Goal: Transaction & Acquisition: Download file/media

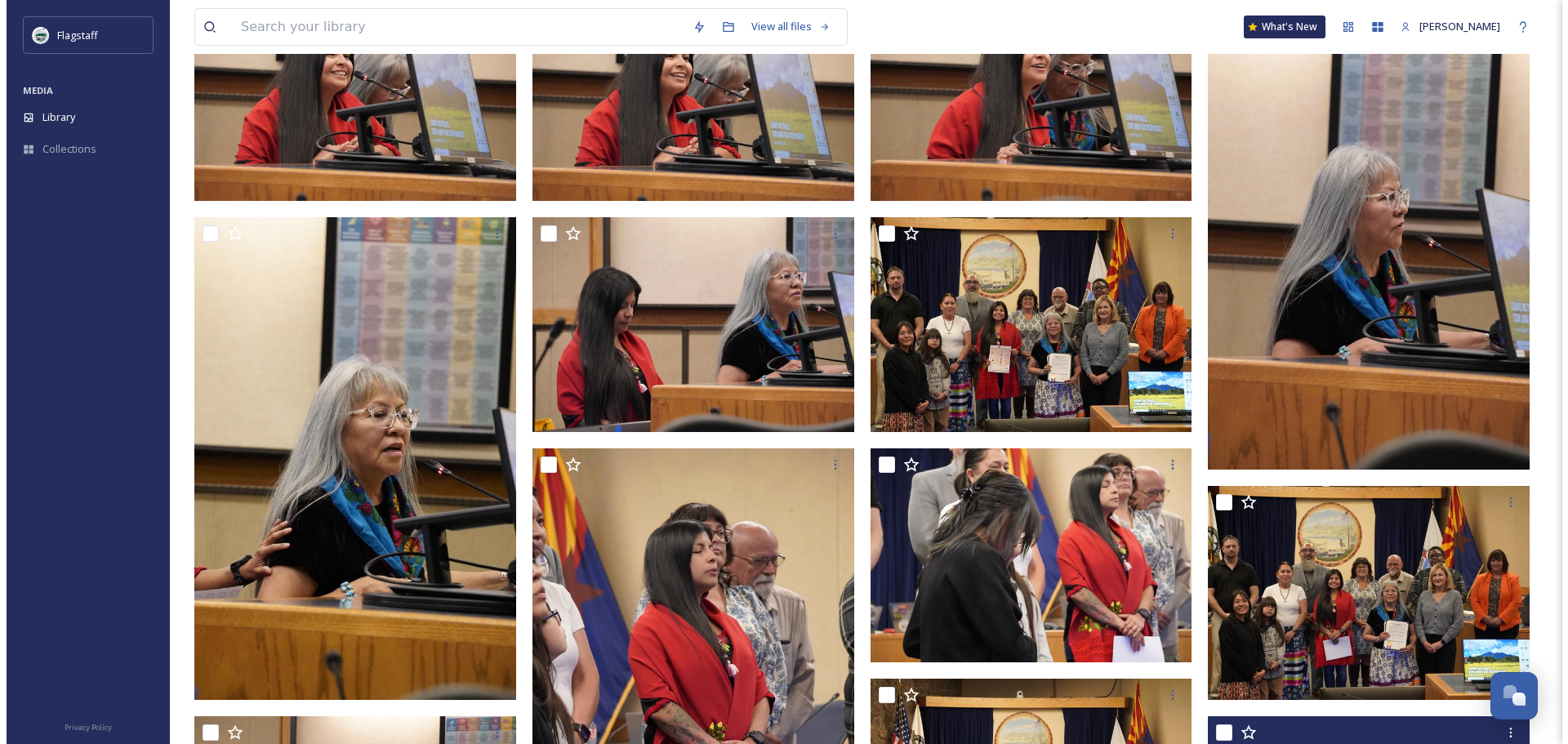
scroll to position [673, 0]
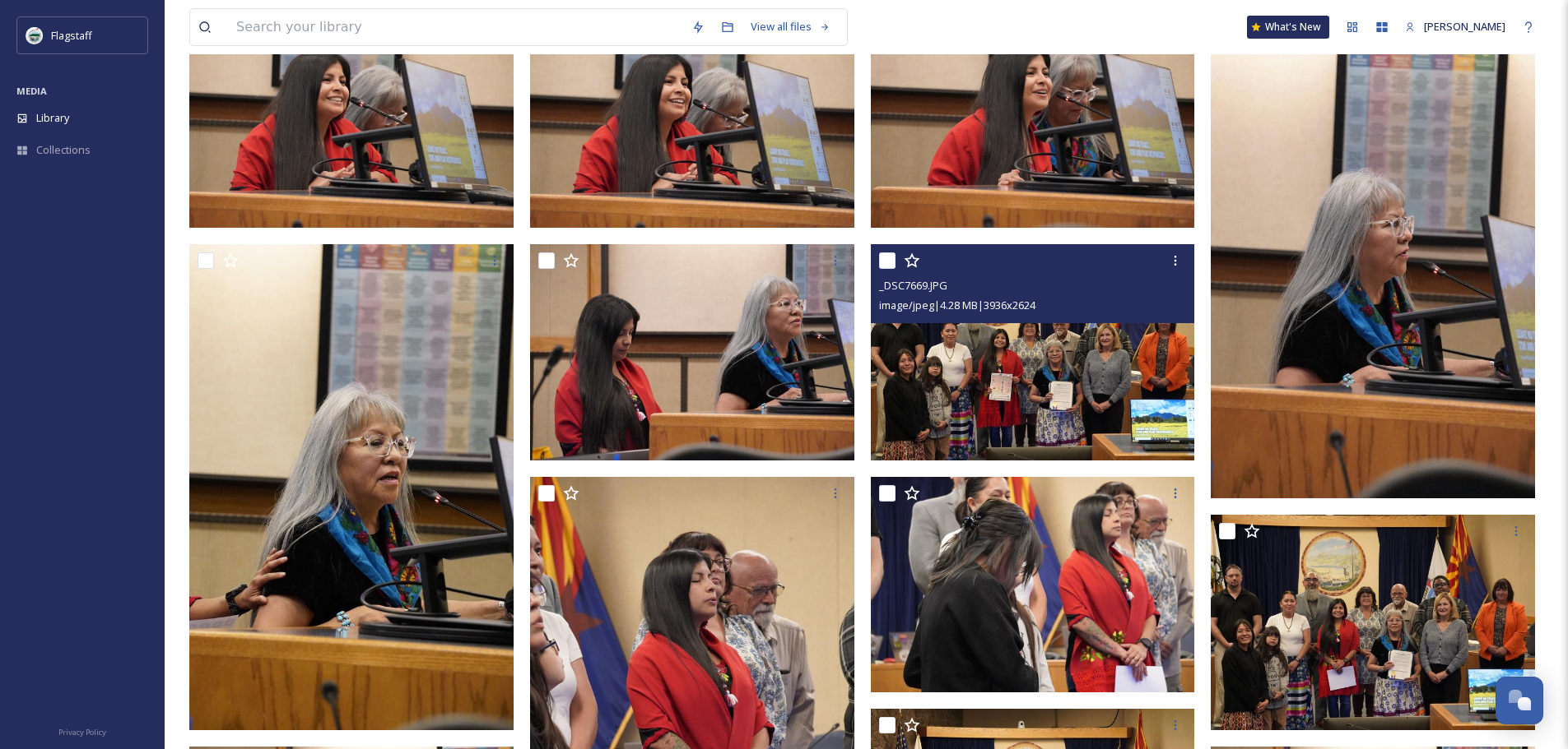
click at [1056, 341] on img at bounding box center [1032, 352] width 324 height 216
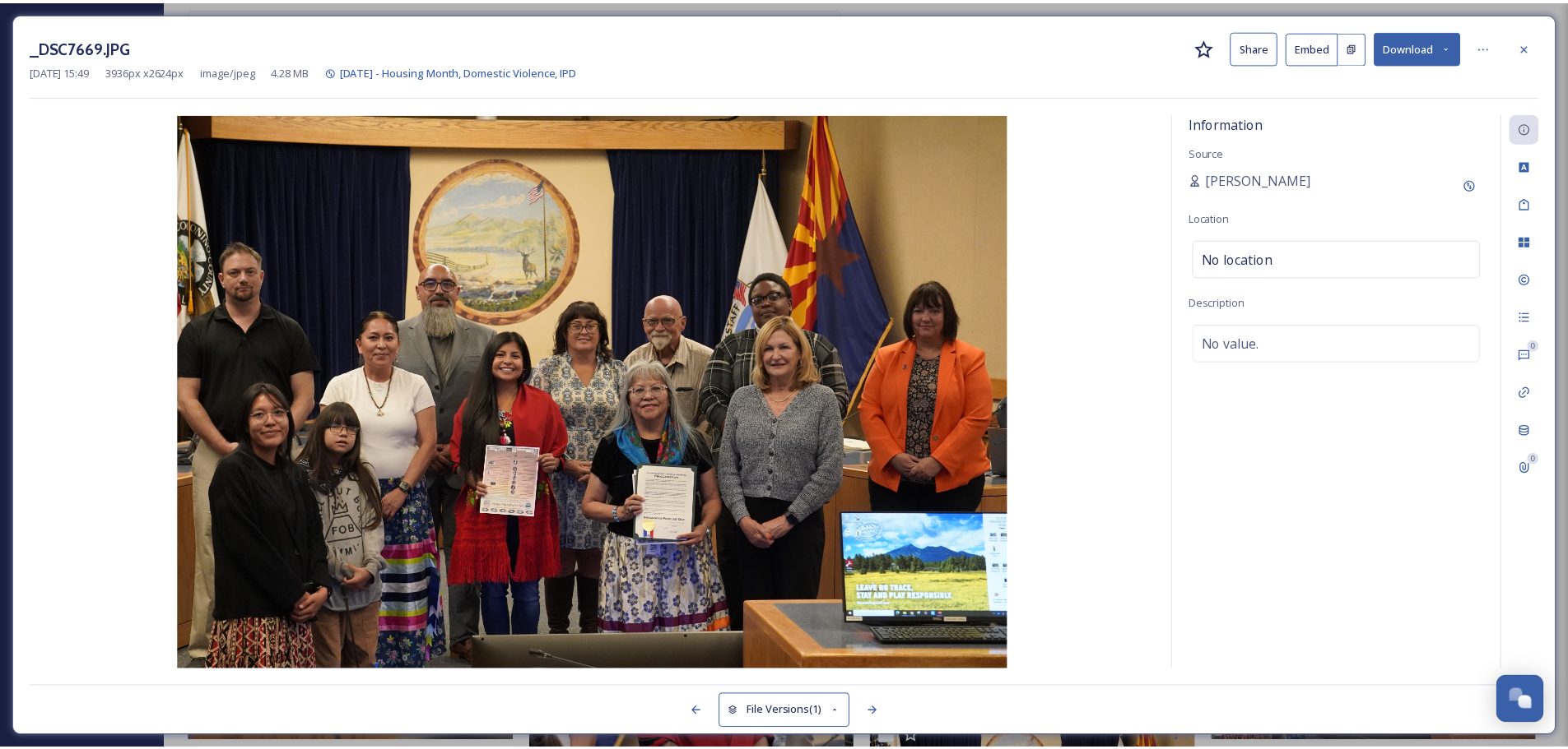
scroll to position [682, 0]
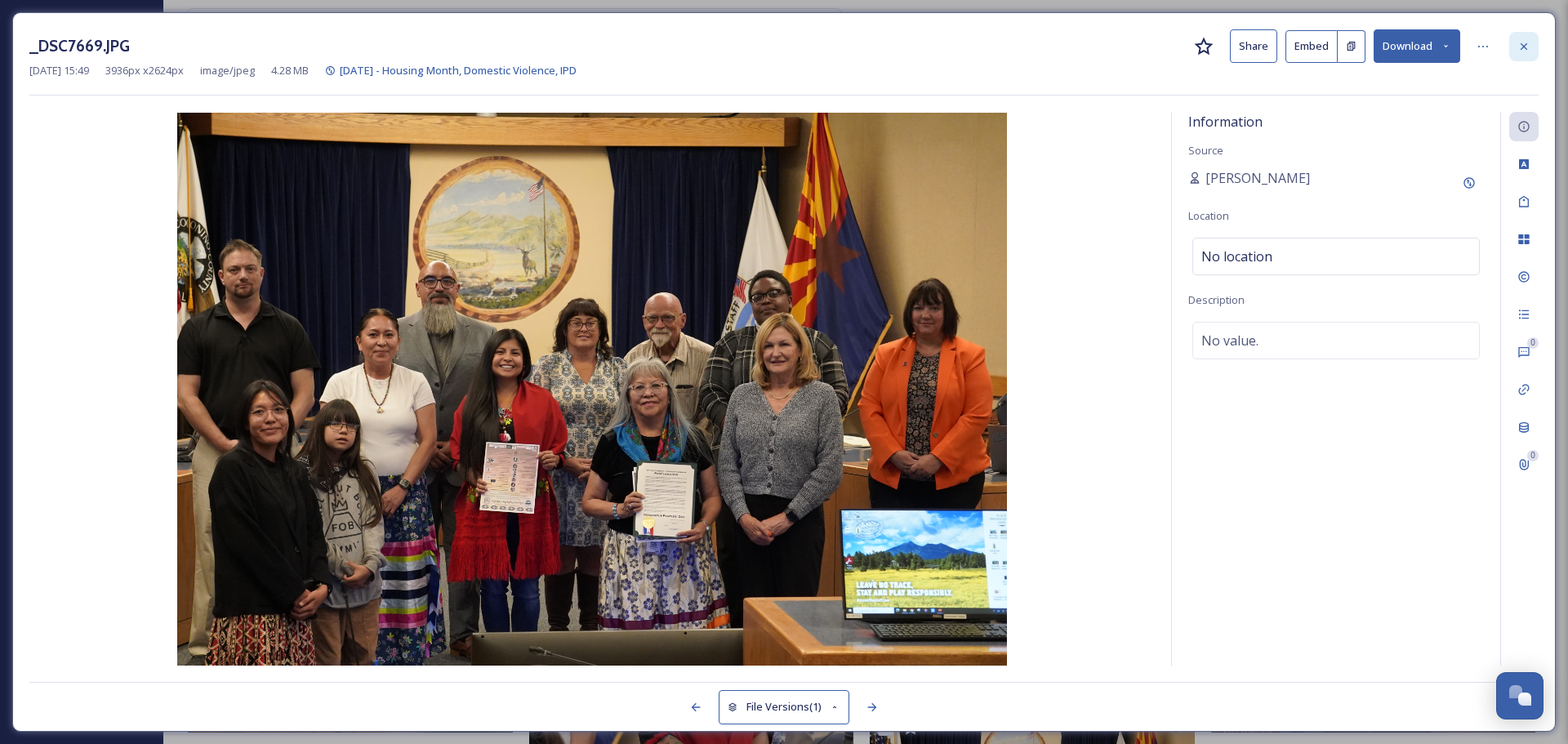
click at [1522, 41] on icon at bounding box center [1525, 47] width 13 height 13
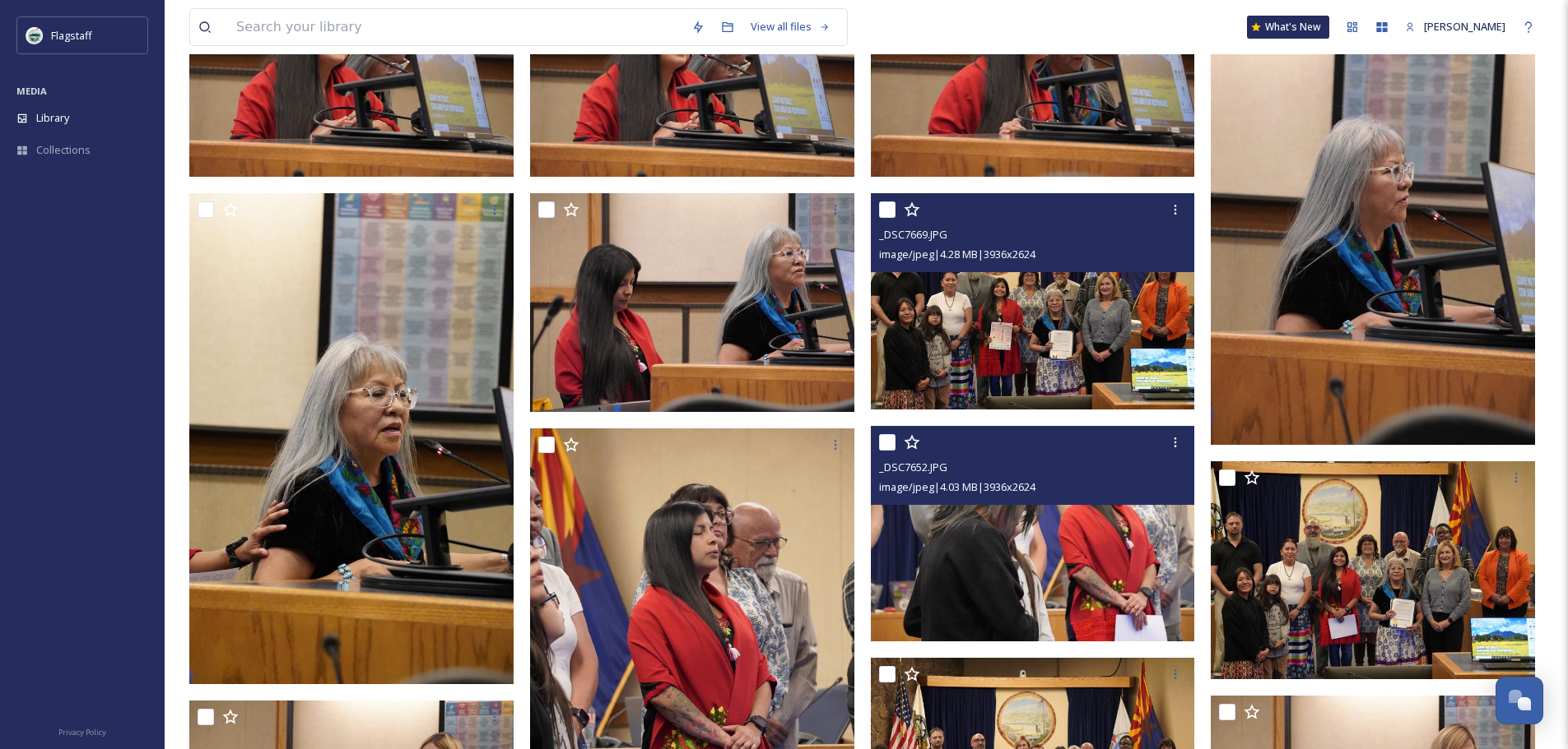
scroll to position [764, 0]
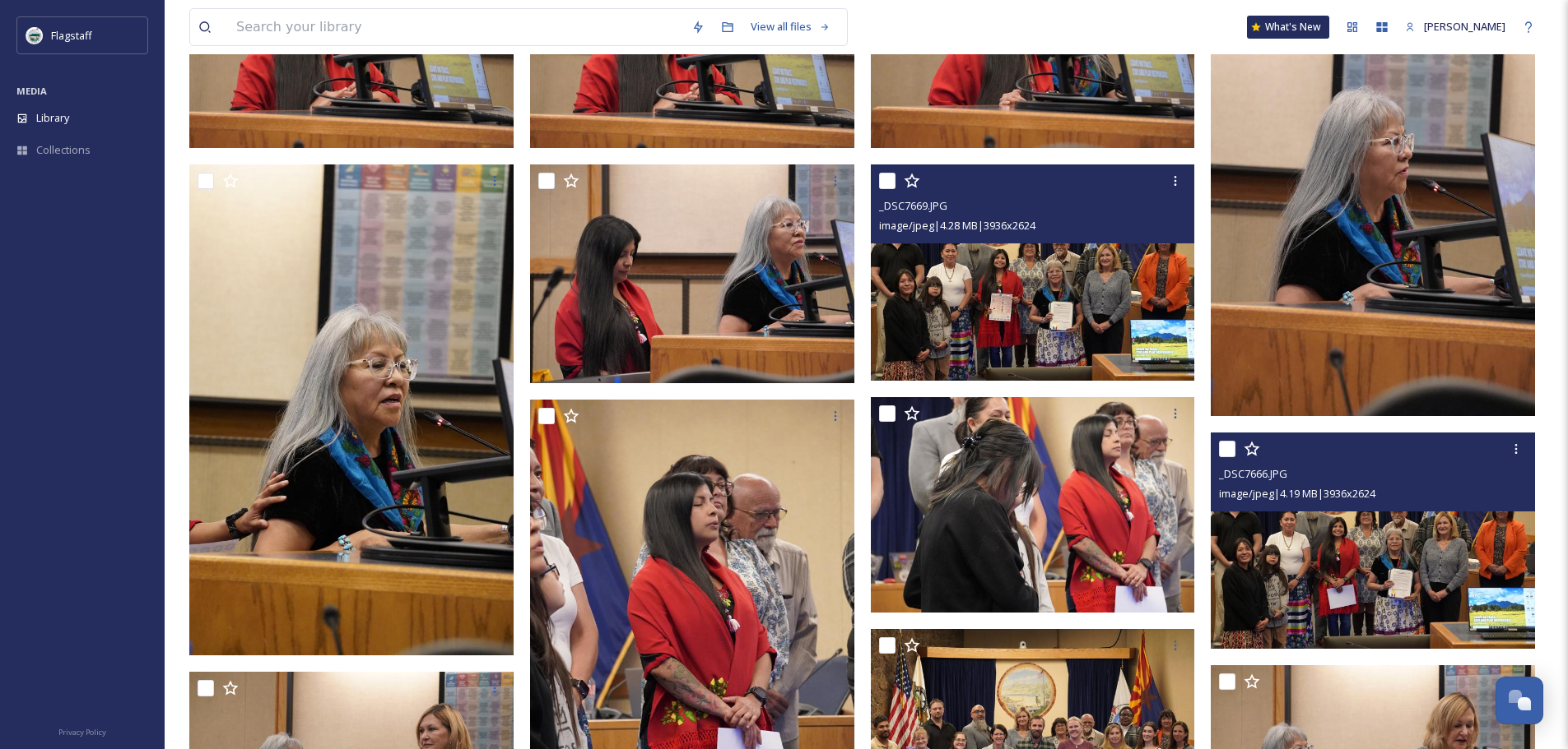
click at [1384, 593] on img at bounding box center [1373, 540] width 324 height 216
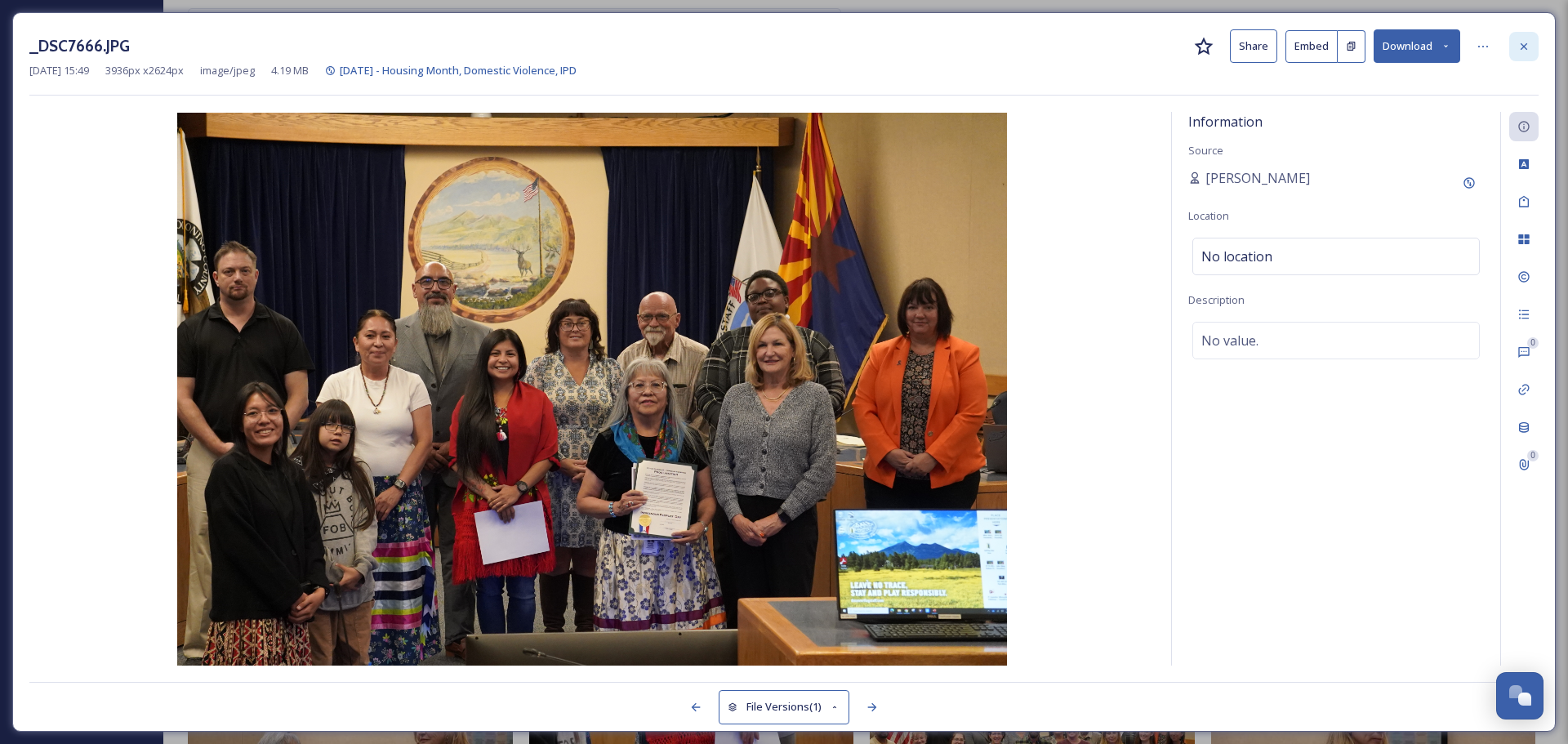
click at [1516, 46] on div at bounding box center [1524, 46] width 29 height 29
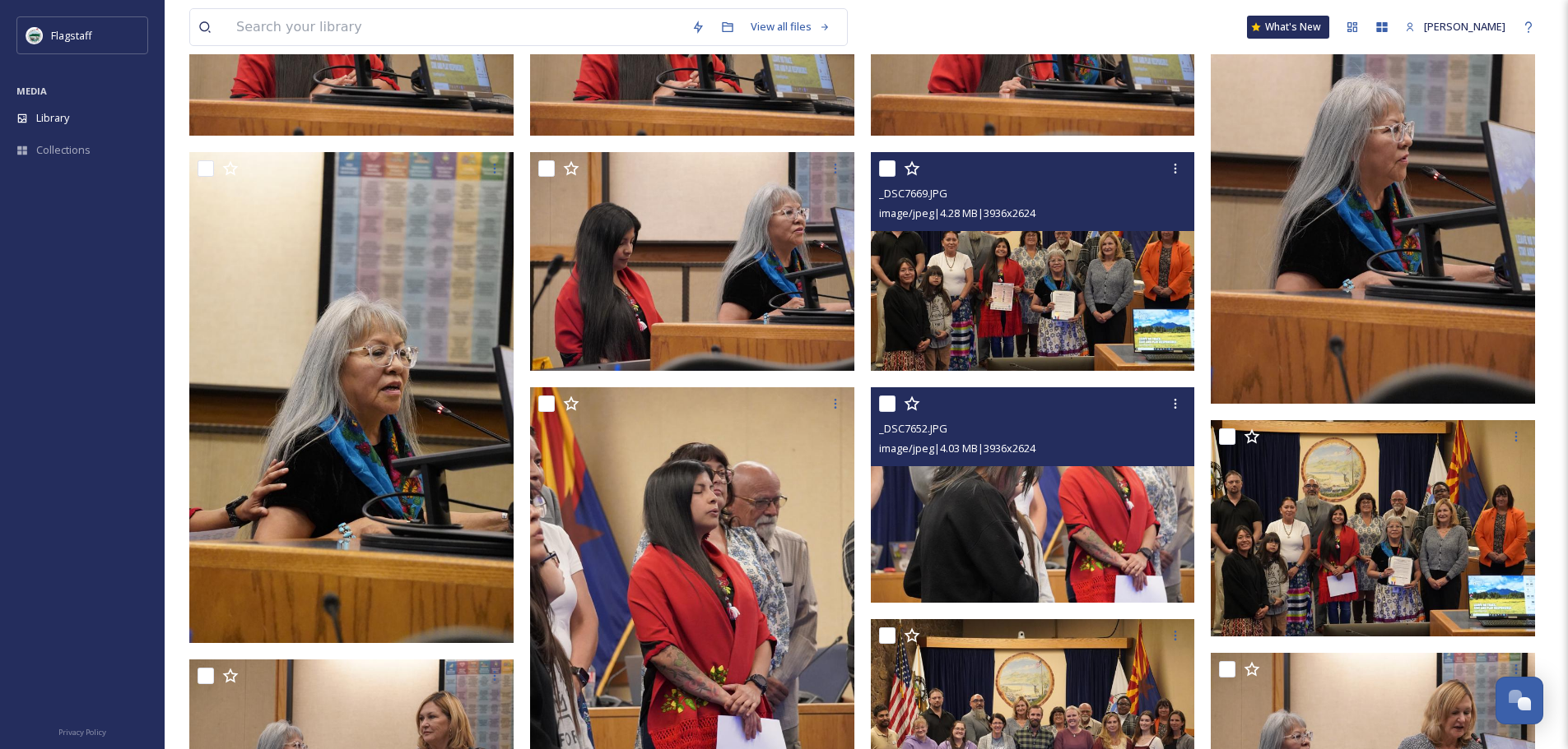
scroll to position [682, 0]
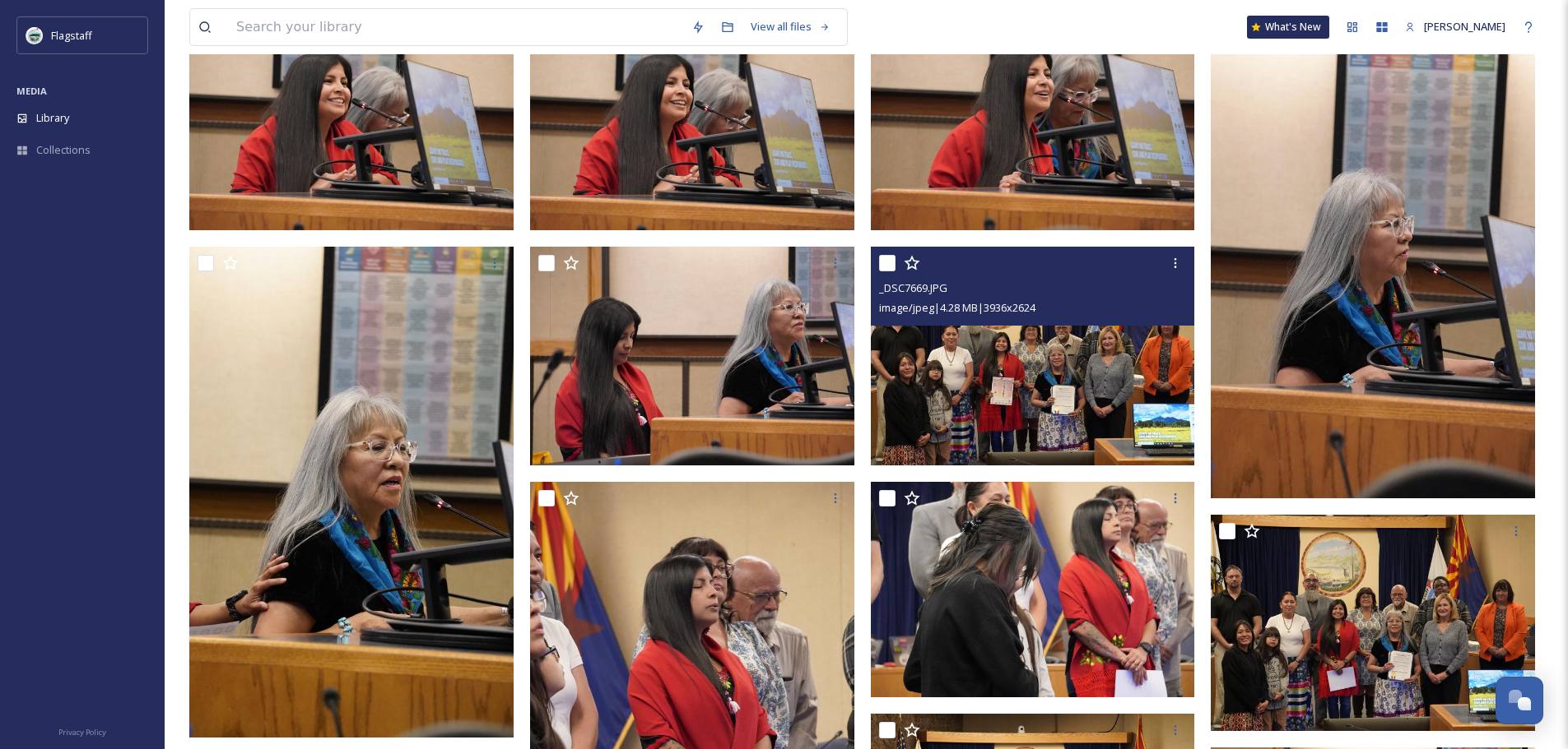
click at [1093, 380] on img at bounding box center [1034, 356] width 328 height 219
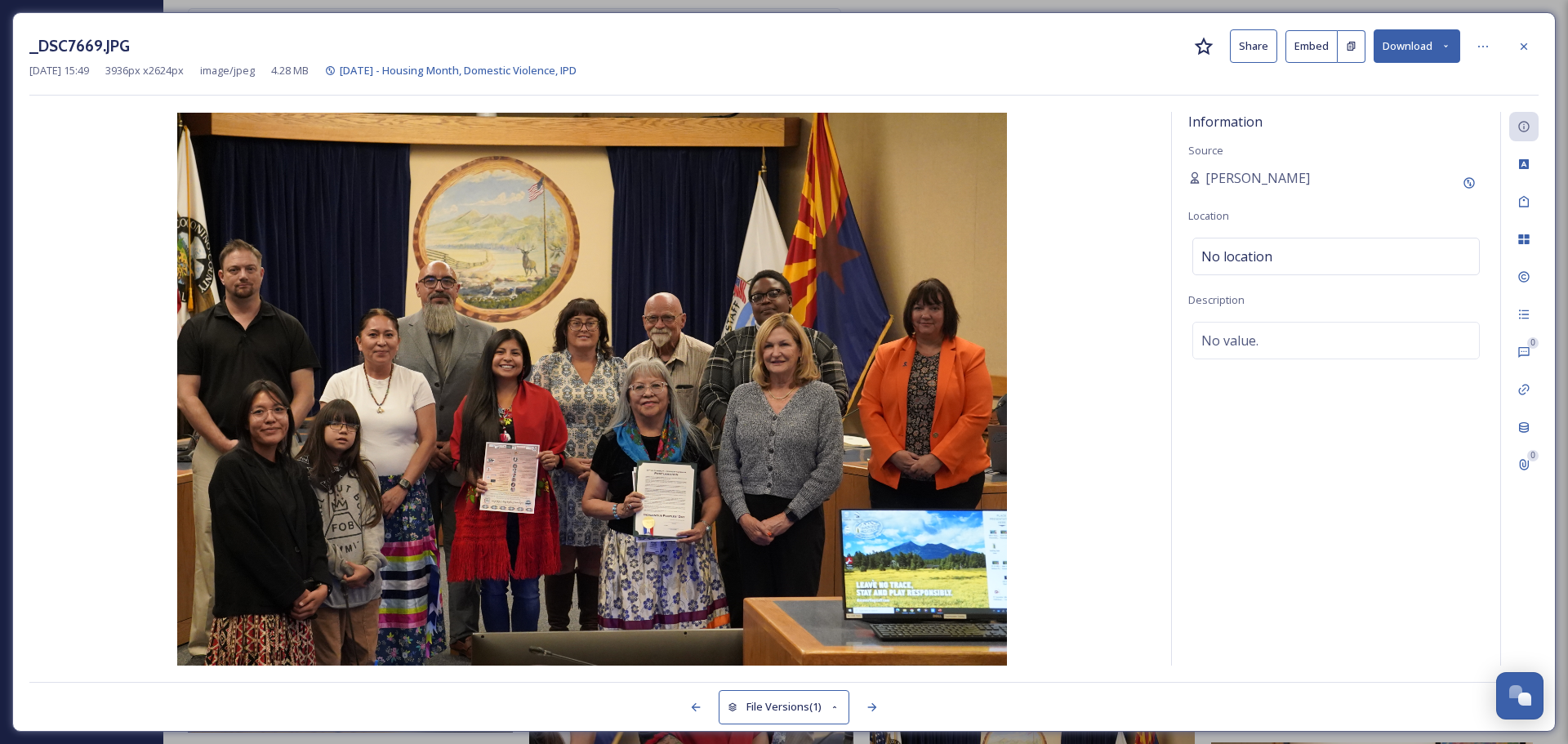
click at [1393, 53] on button "Download" at bounding box center [1418, 46] width 87 height 33
click at [1387, 97] on div "Download Original (3936 x 2624)" at bounding box center [1374, 84] width 171 height 32
click at [1530, 38] on div at bounding box center [1524, 46] width 29 height 29
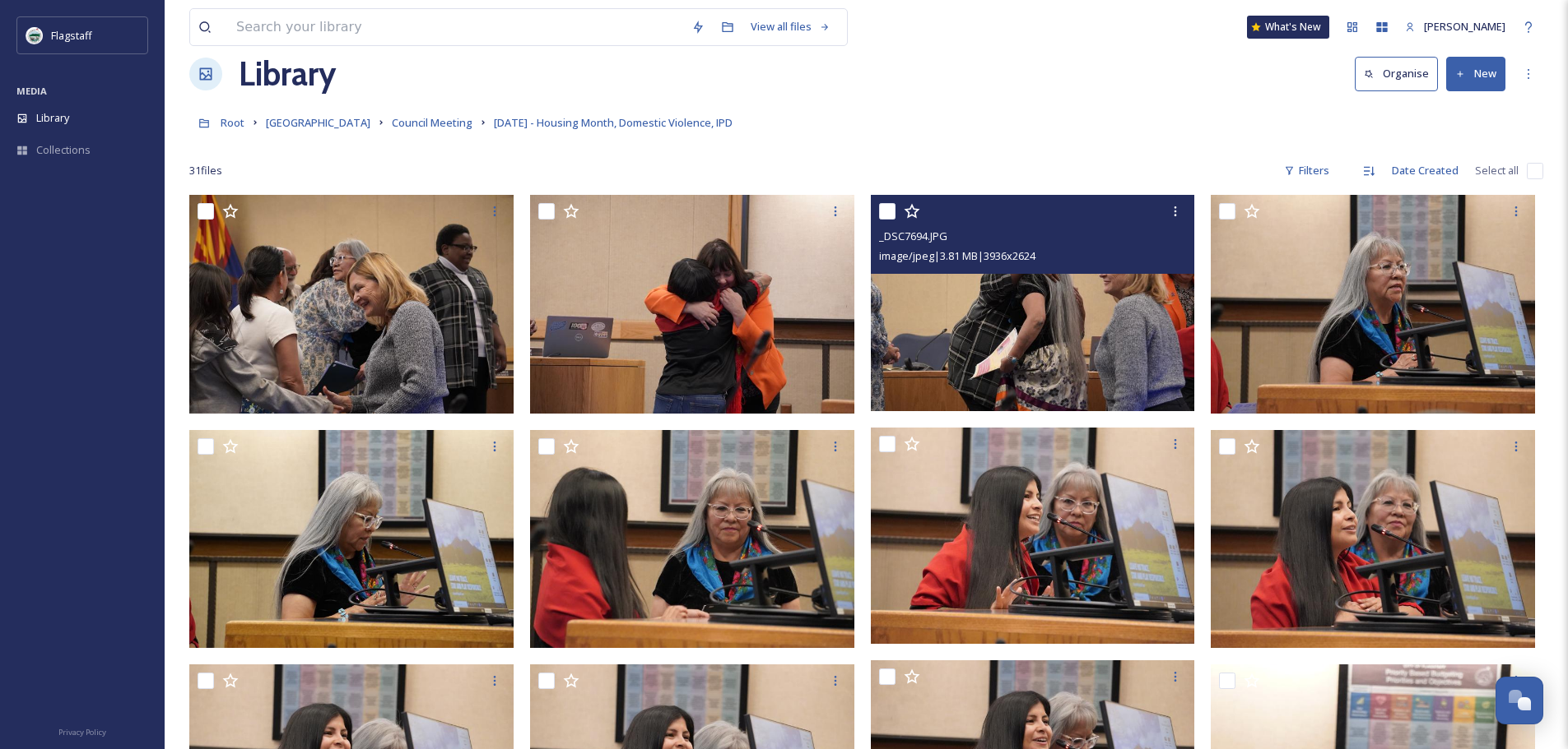
scroll to position [24, 0]
